Goal: Contribute content: Add original content to the website for others to see

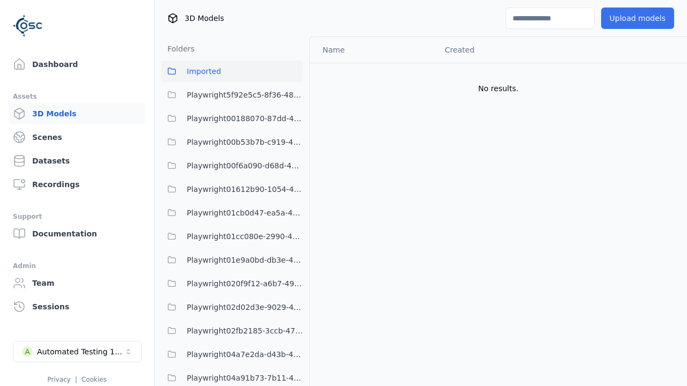
click at [637, 18] on button "Upload models" at bounding box center [637, 18] width 73 height 21
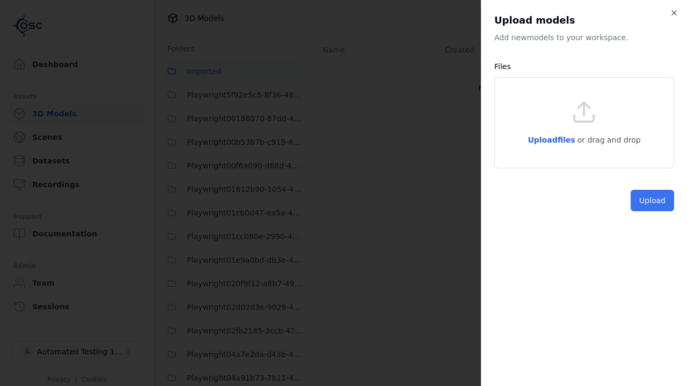
click at [652, 211] on button "Upload" at bounding box center [651, 200] width 43 height 21
